Goal: Register for event/course

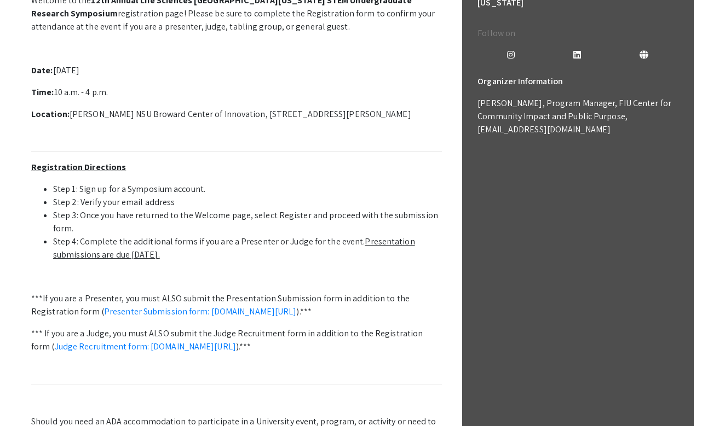
scroll to position [395, 0]
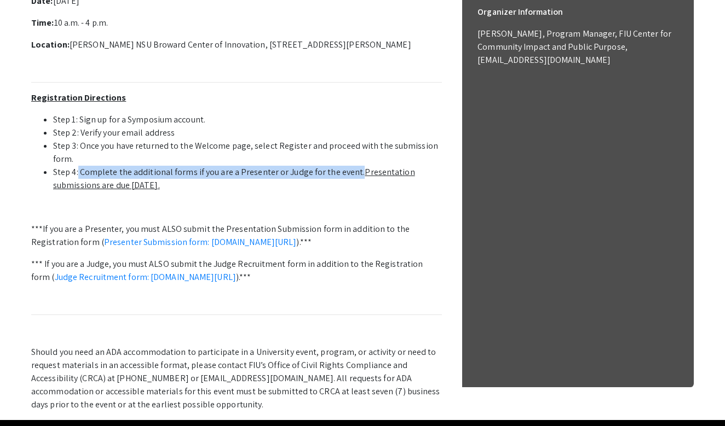
drag, startPoint x: 355, startPoint y: 172, endPoint x: 78, endPoint y: 172, distance: 277.0
click at [78, 172] on li "Step 4: Complete the additional forms if you are a Presenter or Judge for the e…" at bounding box center [247, 179] width 389 height 26
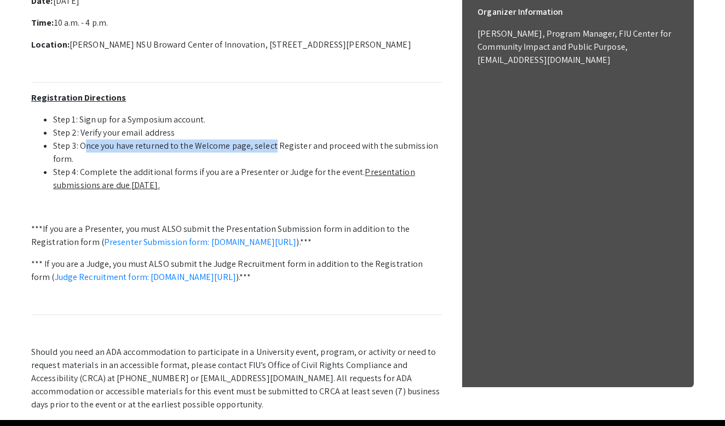
drag, startPoint x: 85, startPoint y: 146, endPoint x: 272, endPoint y: 146, distance: 186.7
click at [272, 146] on li "Step 3: Once you have returned to the Welcome page, select Register and proceed…" at bounding box center [247, 153] width 389 height 26
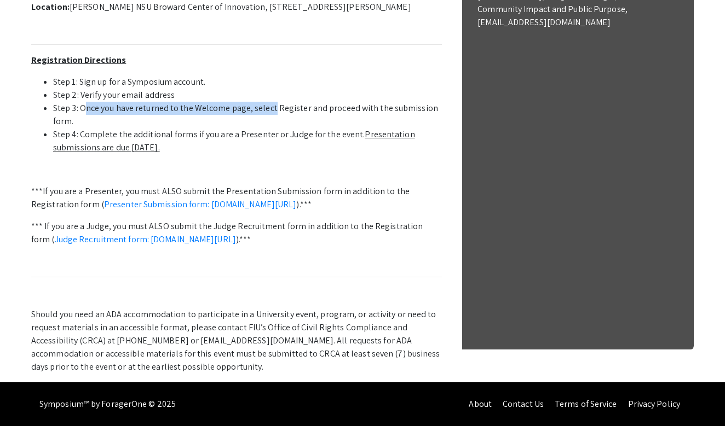
scroll to position [445, 0]
click at [158, 351] on p "Should you need an ADA accommodation to participate in a University event, prog…" at bounding box center [236, 341] width 411 height 66
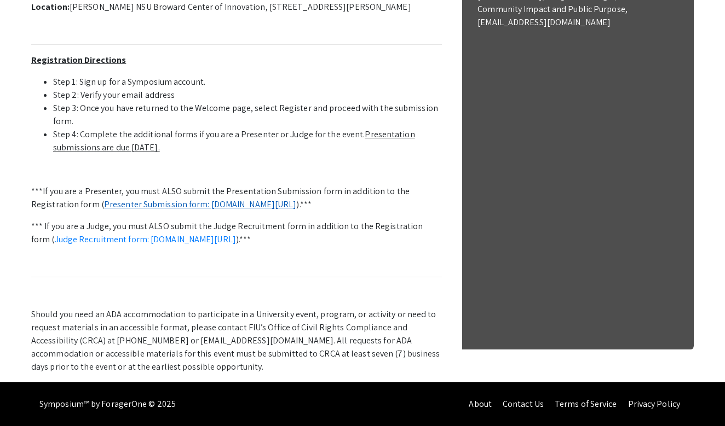
click at [232, 199] on link "Presenter Submission form: symposium.foragerone.com/lssfsymposium2025/submission" at bounding box center [200, 204] width 193 height 11
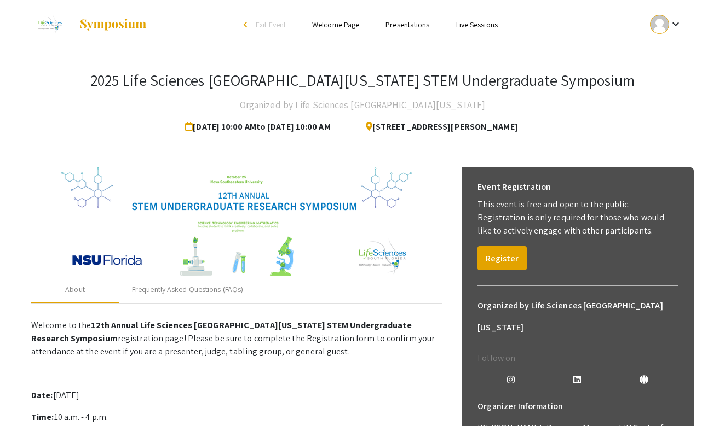
scroll to position [0, 0]
click at [189, 290] on div "Frequently Asked Questions (FAQs)" at bounding box center [187, 289] width 111 height 11
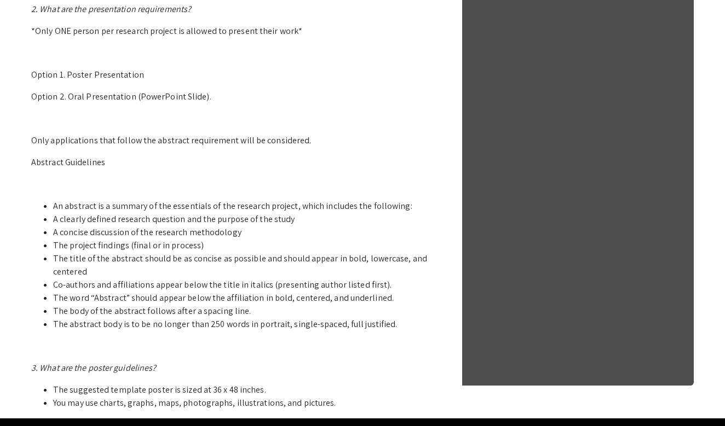
scroll to position [580, 0]
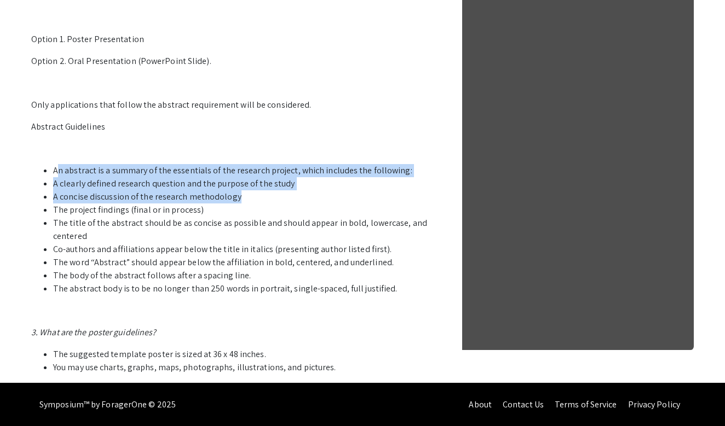
drag, startPoint x: 56, startPoint y: 168, endPoint x: 235, endPoint y: 192, distance: 180.6
click at [235, 192] on ul "An abstract is a summary of the essentials of the research project, which inclu…" at bounding box center [236, 229] width 411 height 131
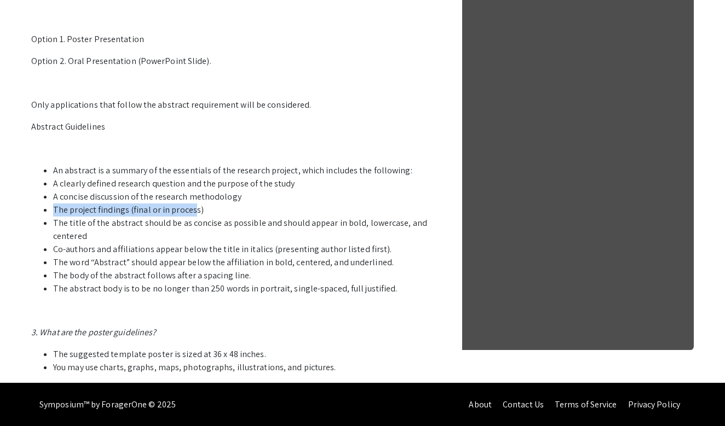
drag, startPoint x: 52, startPoint y: 209, endPoint x: 194, endPoint y: 210, distance: 141.8
click at [193, 210] on ul "An abstract is a summary of the essentials of the research project, which inclu…" at bounding box center [236, 229] width 411 height 131
drag, startPoint x: 58, startPoint y: 223, endPoint x: 94, endPoint y: 223, distance: 36.1
click at [94, 223] on li "The title of the abstract should be as concise as possible and should appear in…" at bounding box center [247, 230] width 389 height 26
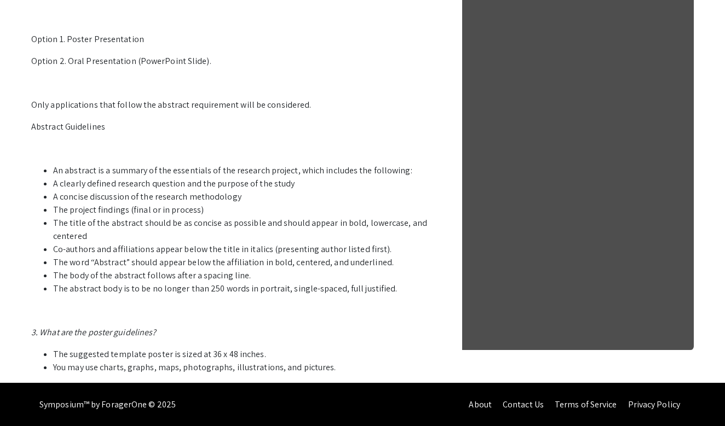
drag, startPoint x: 54, startPoint y: 222, endPoint x: 130, endPoint y: 230, distance: 76.0
click at [130, 230] on li "The title of the abstract should be as concise as possible and should appear in…" at bounding box center [247, 230] width 389 height 26
drag, startPoint x: 53, startPoint y: 248, endPoint x: 232, endPoint y: 246, distance: 179.6
click at [232, 246] on ul "An abstract is a summary of the essentials of the research project, which inclu…" at bounding box center [236, 229] width 411 height 131
click at [246, 246] on li "Co-authors and affiliations appear below the title in italics (presenting autho…" at bounding box center [247, 249] width 389 height 13
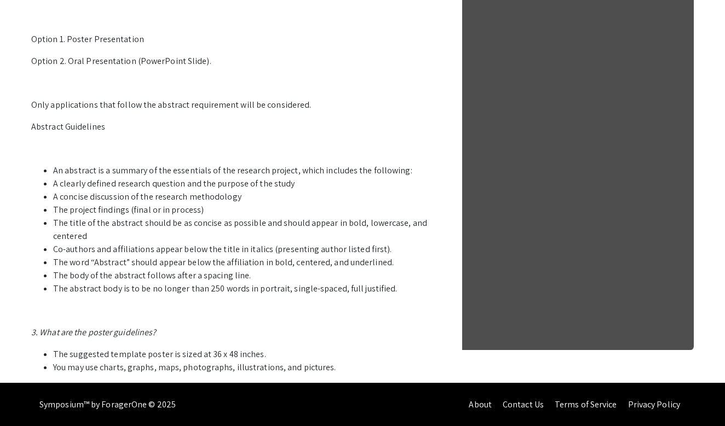
drag, startPoint x: 57, startPoint y: 262, endPoint x: 321, endPoint y: 269, distance: 263.9
click at [321, 269] on ul "An abstract is a summary of the essentials of the research project, which inclu…" at bounding box center [236, 229] width 411 height 131
click at [281, 291] on li "The abstract body is to be no longer than 250 words in portrait, single-spaced,…" at bounding box center [247, 288] width 389 height 13
drag, startPoint x: 32, startPoint y: 126, endPoint x: 390, endPoint y: 294, distance: 395.5
click at [390, 294] on p "1. Who can participate in the LSSF STEM Undergraduate Research Symposium? Stude…" at bounding box center [236, 54] width 411 height 639
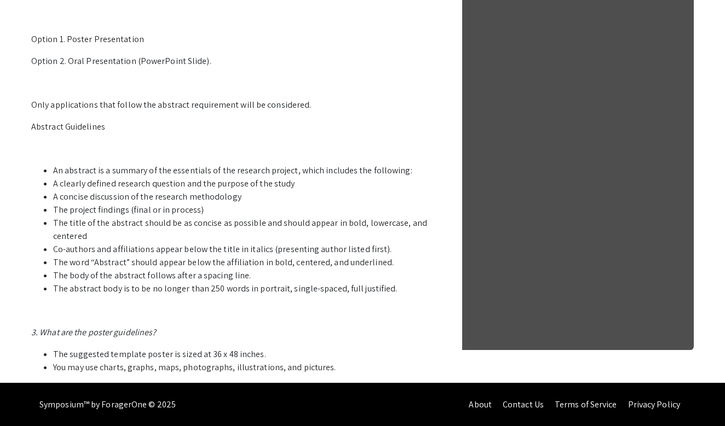
copy p "Abstract Guidelines An abstract is a summary of the essentials of the research …"
click at [380, 169] on li "An abstract is a summary of the essentials of the research project, which inclu…" at bounding box center [247, 170] width 389 height 13
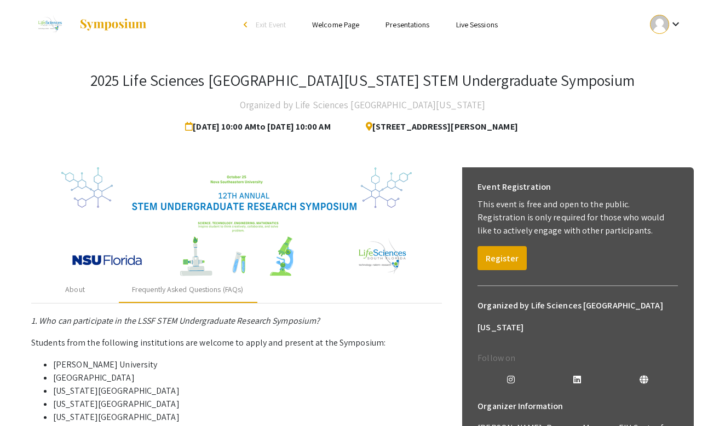
scroll to position [0, 0]
click at [96, 288] on div "About" at bounding box center [75, 290] width 88 height 26
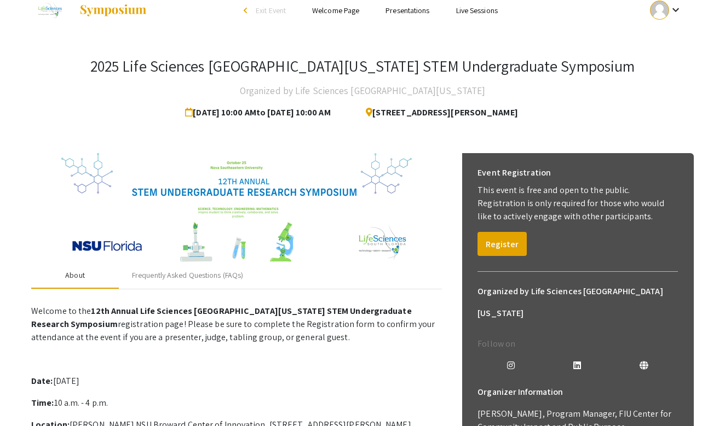
scroll to position [16, 0]
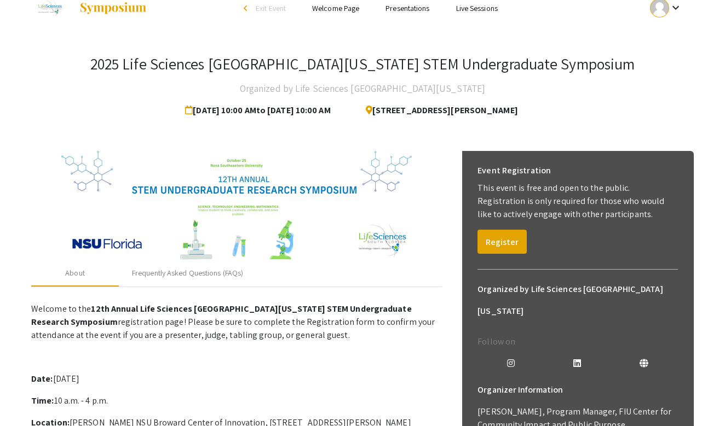
drag, startPoint x: 92, startPoint y: 308, endPoint x: 75, endPoint y: 319, distance: 19.9
click at [75, 319] on strong "12th Annual Life Sciences South Florida STEM Undergraduate Research Symposium" at bounding box center [221, 315] width 380 height 25
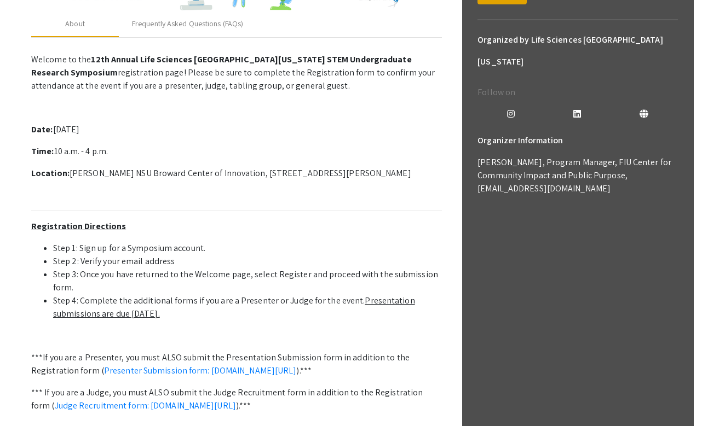
scroll to position [267, 0]
copy p "12th Annual Life Sciences South Florida STEM Undergraduate Research Symposium"
click at [196, 21] on div "Frequently Asked Questions (FAQs)" at bounding box center [187, 23] width 111 height 11
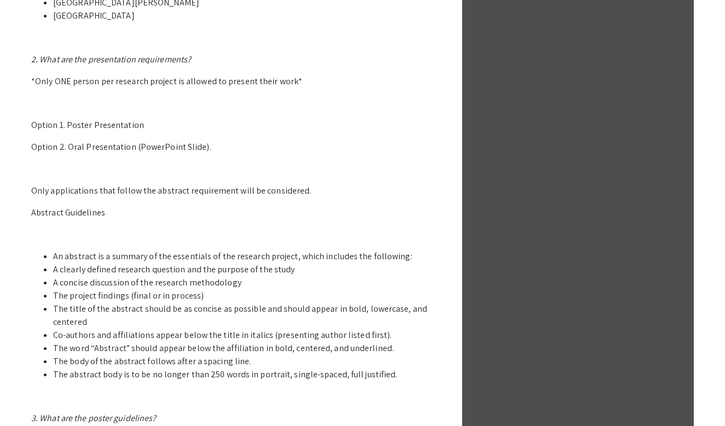
scroll to position [544, 0]
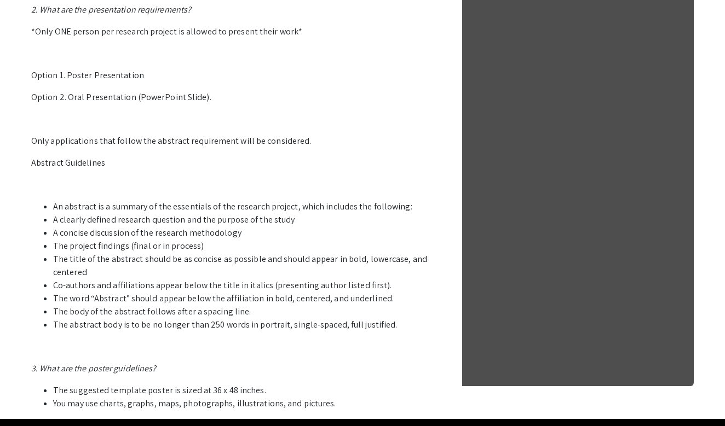
drag, startPoint x: 32, startPoint y: 162, endPoint x: 388, endPoint y: 327, distance: 391.6
click at [388, 327] on p "1. Who can participate in the LSSF STEM Undergraduate Research Symposium? Stude…" at bounding box center [236, 90] width 411 height 639
copy p "Abstract Guidelines An abstract is a summary of the essentials of the research …"
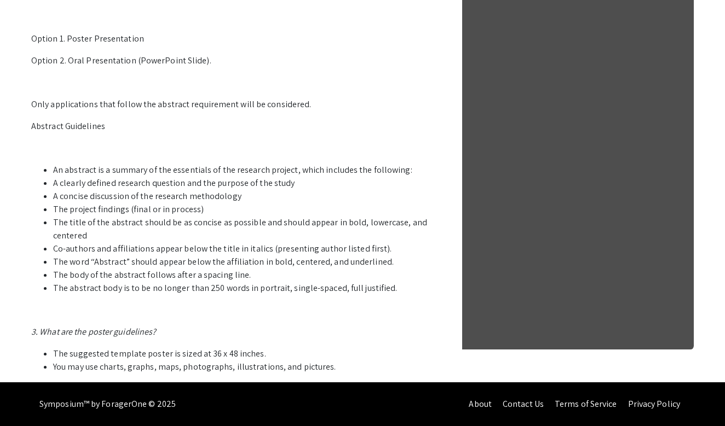
scroll to position [580, 0]
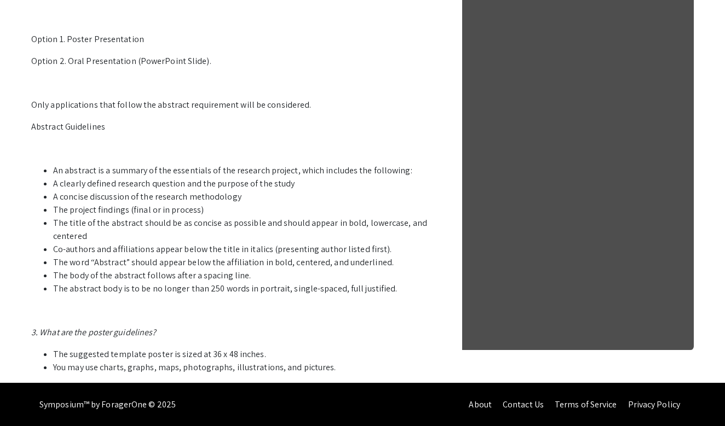
click at [308, 186] on li "A clearly defined research question and the purpose of the study" at bounding box center [247, 183] width 389 height 13
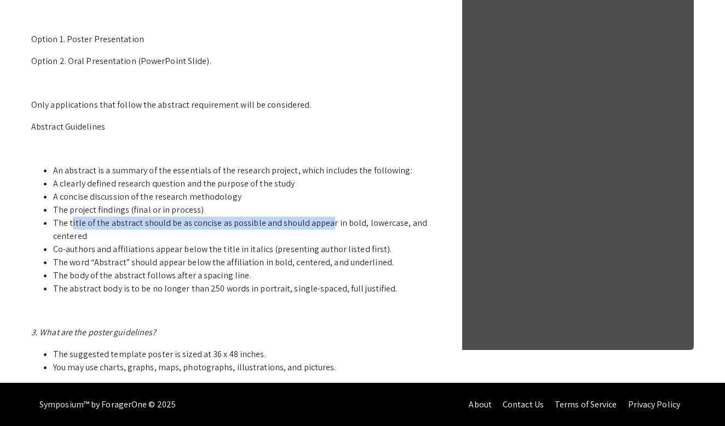
drag, startPoint x: 71, startPoint y: 225, endPoint x: 327, endPoint y: 217, distance: 256.9
click at [327, 217] on li "The title of the abstract should be as concise as possible and should appear in…" at bounding box center [247, 230] width 389 height 26
click at [355, 220] on li "The title of the abstract should be as concise as possible and should appear in…" at bounding box center [247, 230] width 389 height 26
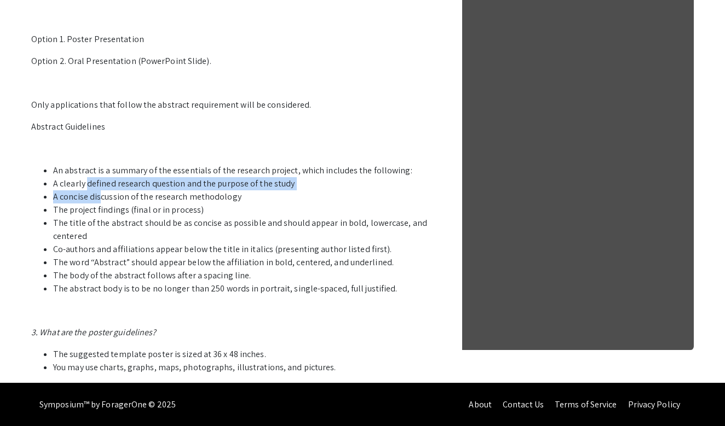
drag, startPoint x: 88, startPoint y: 182, endPoint x: 99, endPoint y: 201, distance: 22.1
click at [99, 201] on ul "An abstract is a summary of the essentials of the research project, which inclu…" at bounding box center [236, 229] width 411 height 131
click at [123, 198] on li "A concise discussion of the research methodology" at bounding box center [247, 196] width 389 height 13
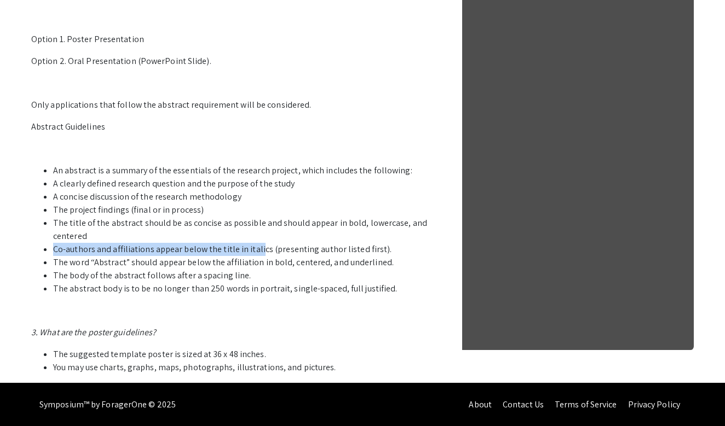
drag, startPoint x: 51, startPoint y: 250, endPoint x: 259, endPoint y: 250, distance: 208.0
click at [259, 250] on ul "An abstract is a summary of the essentials of the research project, which inclu…" at bounding box center [236, 229] width 411 height 131
click at [298, 235] on li "The title of the abstract should be as concise as possible and should appear in…" at bounding box center [247, 230] width 389 height 26
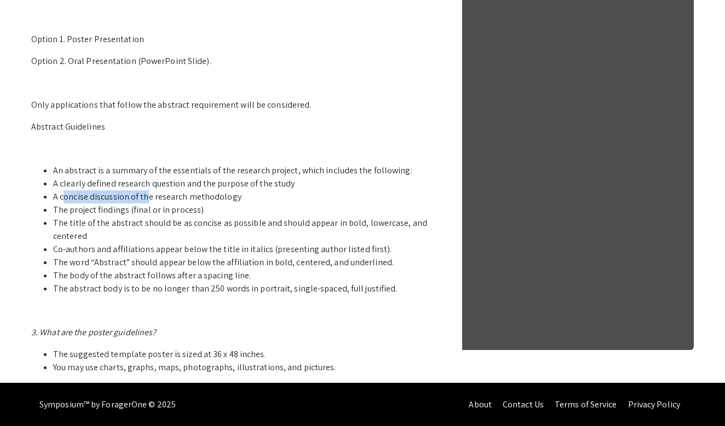
drag, startPoint x: 62, startPoint y: 197, endPoint x: 147, endPoint y: 197, distance: 84.8
click at [147, 197] on li "A concise discussion of the research methodology" at bounding box center [247, 196] width 389 height 13
click at [77, 178] on li "A clearly defined research question and the purpose of the study" at bounding box center [247, 183] width 389 height 13
drag, startPoint x: 68, startPoint y: 193, endPoint x: 169, endPoint y: 193, distance: 101.3
click at [169, 193] on li "A concise discussion of the research methodology" at bounding box center [247, 196] width 389 height 13
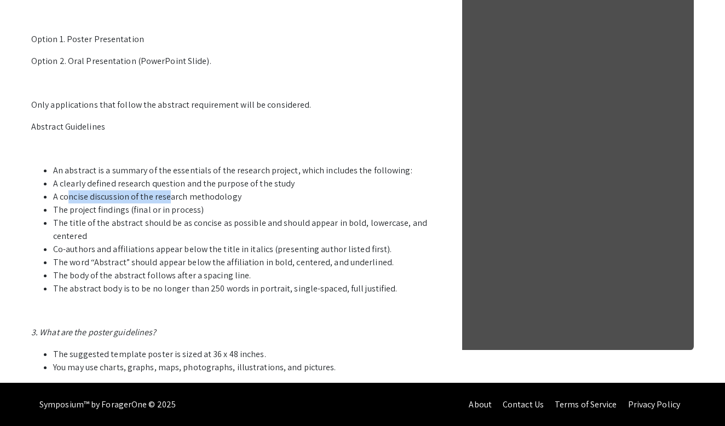
click at [307, 216] on li "The project findings (final or in process)" at bounding box center [247, 210] width 389 height 13
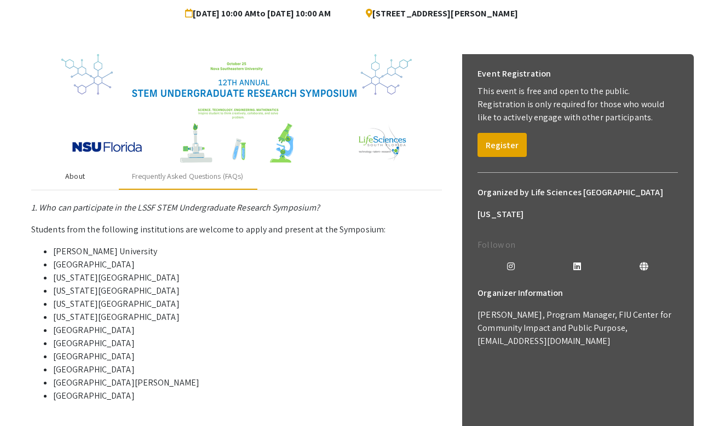
click at [99, 176] on div "About" at bounding box center [75, 177] width 88 height 26
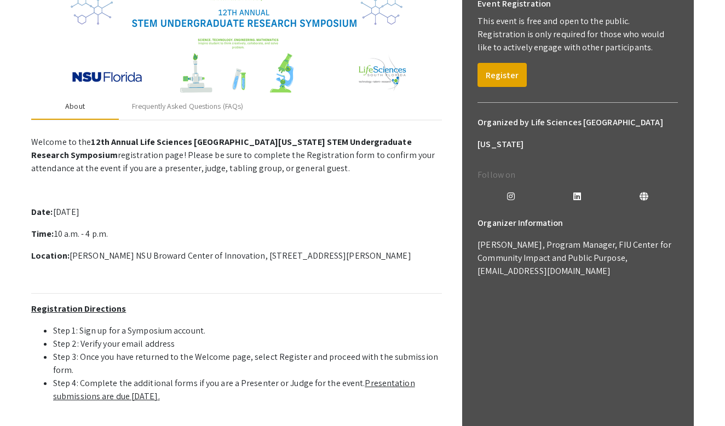
scroll to position [269, 0]
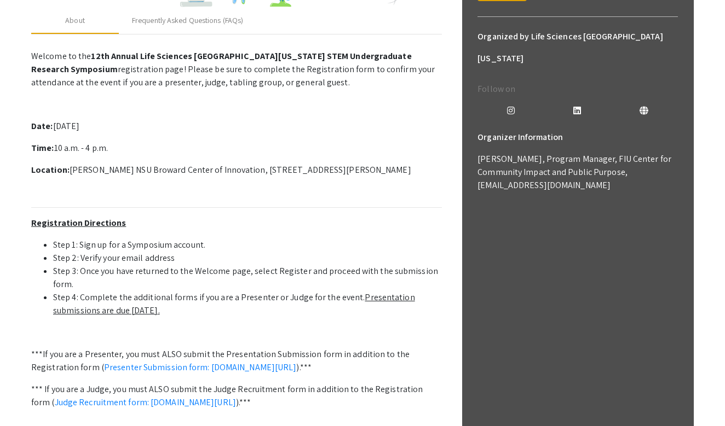
click at [151, 310] on u "Presentation submissions are due October 8th." at bounding box center [234, 304] width 362 height 25
drag, startPoint x: 157, startPoint y: 308, endPoint x: 175, endPoint y: 308, distance: 18.1
click at [175, 308] on u "Presentation submissions are due October 8th." at bounding box center [234, 304] width 362 height 25
click at [216, 286] on li "Step 3: Once you have returned to the Welcome page, select Register and proceed…" at bounding box center [247, 278] width 389 height 26
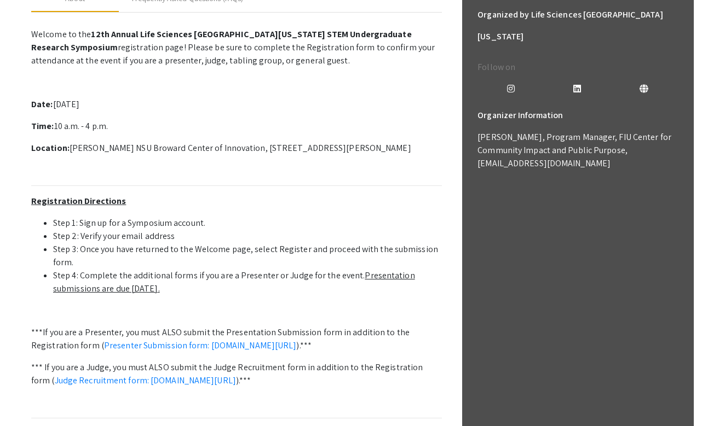
scroll to position [357, 0]
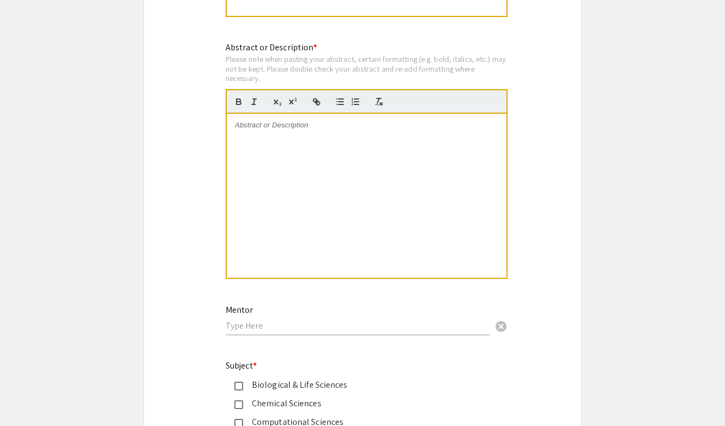
scroll to position [1006, 0]
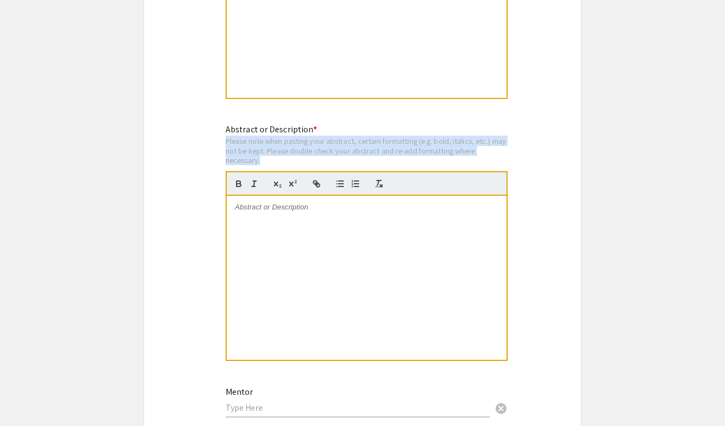
drag, startPoint x: 227, startPoint y: 142, endPoint x: 392, endPoint y: 155, distance: 165.9
click at [392, 155] on div "Please note when pasting your abstract, certain formatting (e.g. bold, italics,…" at bounding box center [367, 150] width 282 height 29
click at [407, 153] on div "Please note when pasting your abstract, certain formatting (e.g. bold, italics,…" at bounding box center [367, 150] width 282 height 29
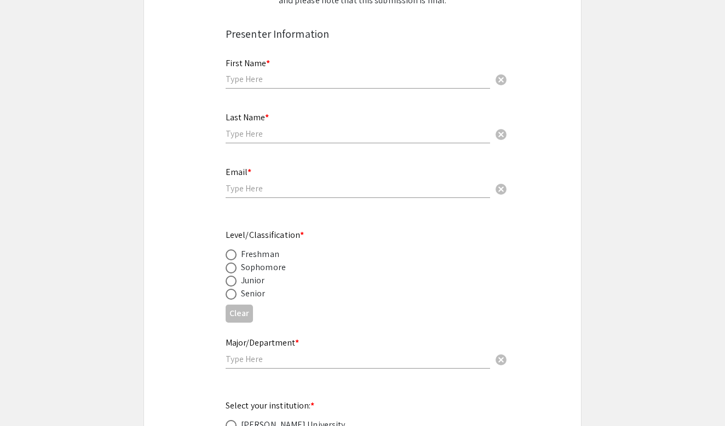
scroll to position [227, 0]
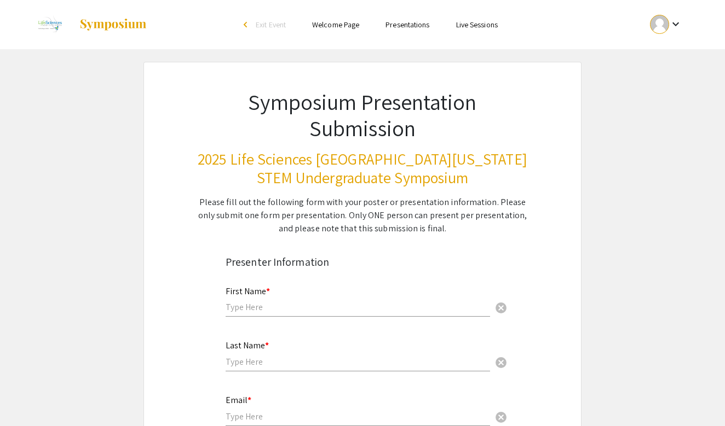
scroll to position [0, 0]
